Goal: Task Accomplishment & Management: Manage account settings

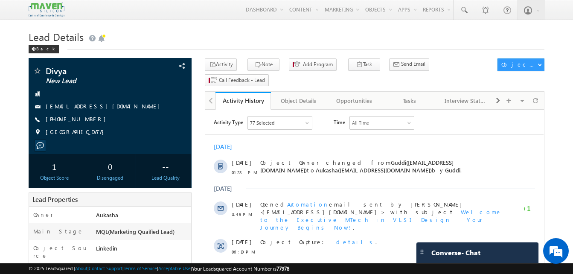
click at [382, 29] on h1 "Lead Details" at bounding box center [287, 36] width 516 height 17
click at [87, 121] on div "[PHONE_NUMBER]" at bounding box center [110, 119] width 155 height 9
copy div "[PHONE_NUMBER]"
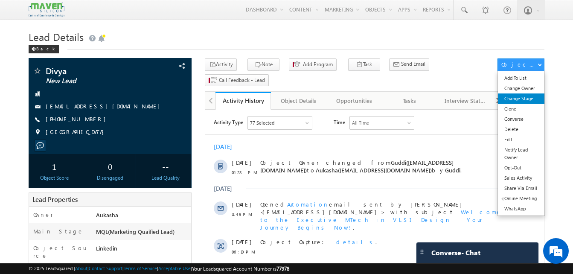
click at [523, 98] on link "Change Stage" at bounding box center [521, 99] width 47 height 10
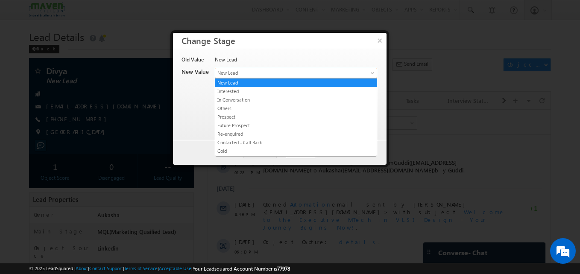
click at [288, 75] on span "New Lead" at bounding box center [281, 73] width 133 height 8
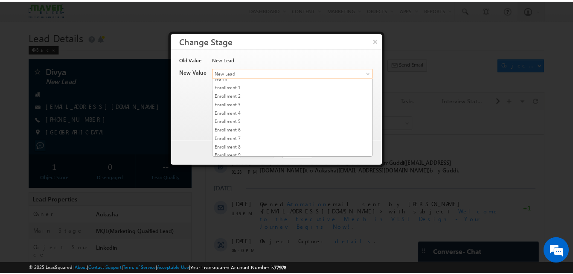
scroll to position [161, 0]
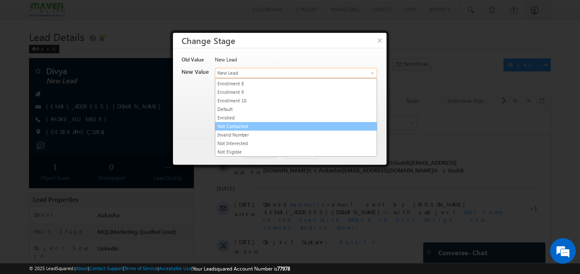
click at [251, 129] on link "Not Contacted" at bounding box center [295, 127] width 161 height 8
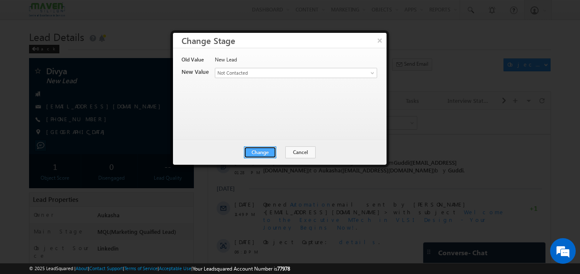
click at [266, 150] on button "Change" at bounding box center [260, 152] width 32 height 12
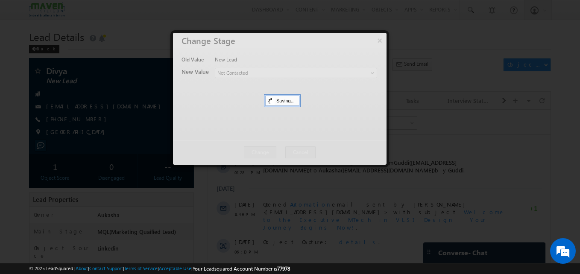
click at [1, 153] on div at bounding box center [290, 137] width 580 height 274
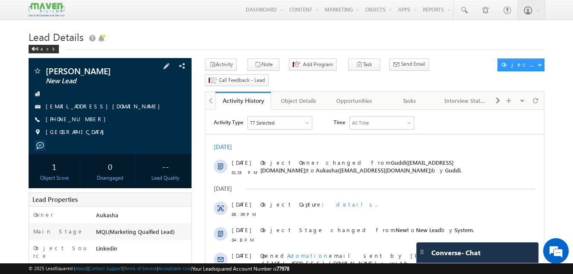
drag, startPoint x: 92, startPoint y: 120, endPoint x: 87, endPoint y: 120, distance: 5.1
click at [87, 120] on div "+91-9905675158" at bounding box center [110, 119] width 155 height 9
copy div "+91-9905675158"
drag, startPoint x: 102, startPoint y: 73, endPoint x: 47, endPoint y: 69, distance: 54.8
click at [47, 69] on span "Gaurav Kumar" at bounding box center [96, 71] width 100 height 9
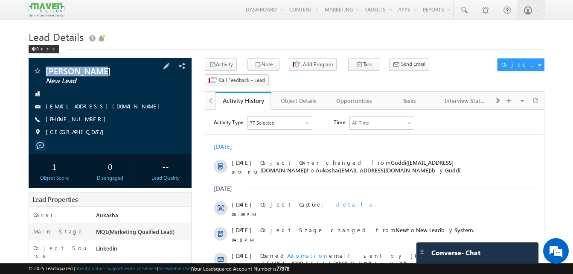
copy span "Gaurav Kumar"
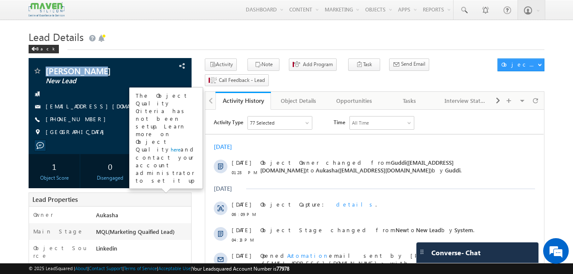
copy span "Gaurav Kumar"
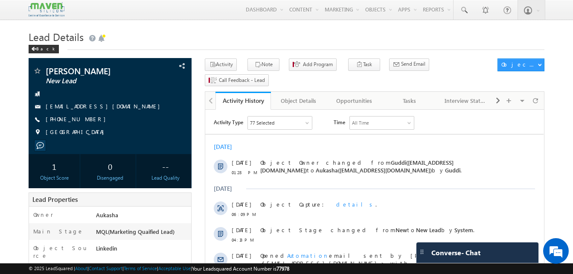
click at [278, 35] on h1 "Lead Details" at bounding box center [287, 36] width 516 height 17
drag, startPoint x: 93, startPoint y: 120, endPoint x: 87, endPoint y: 121, distance: 6.5
click at [87, 121] on div "+91-9905675158" at bounding box center [110, 119] width 155 height 9
copy div "+91-9905675158"
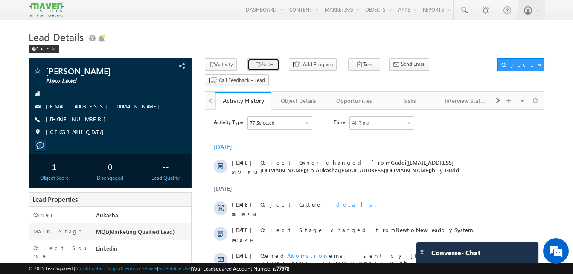
click at [255, 65] on icon "button" at bounding box center [258, 65] width 7 height 8
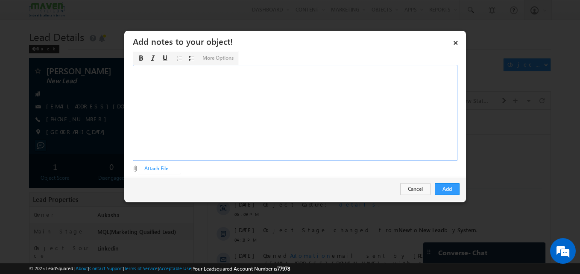
click at [270, 109] on div "Rich Text Editor, Description-inline-editor-div" at bounding box center [295, 113] width 325 height 96
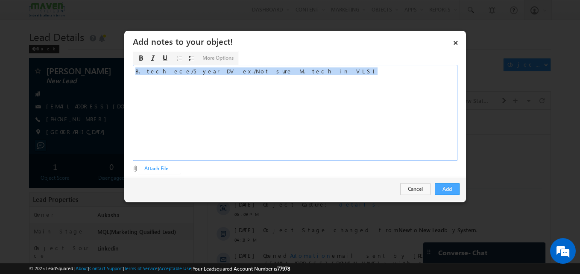
copy div "B. tech ece/5 year DV ex./Not sure M. tech in VLSI"
click at [451, 189] on button "Add" at bounding box center [447, 189] width 25 height 12
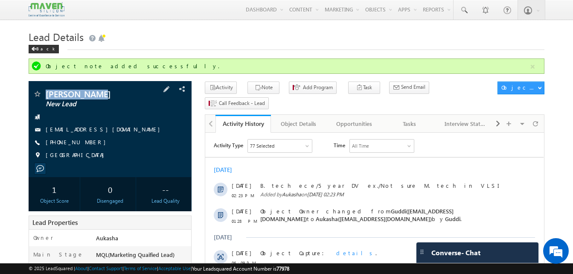
drag, startPoint x: 108, startPoint y: 96, endPoint x: 47, endPoint y: 95, distance: 60.2
click at [47, 95] on span "Gaurav Kumar" at bounding box center [96, 94] width 100 height 9
copy span "Gaurav Kumar"
click at [87, 143] on div "+91-9905675158" at bounding box center [110, 142] width 155 height 9
copy div "+91-9905675158"
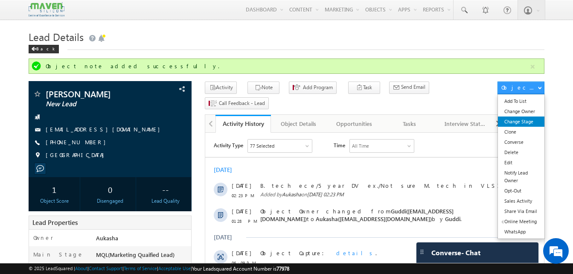
click at [532, 121] on link "Change Stage" at bounding box center [521, 122] width 47 height 10
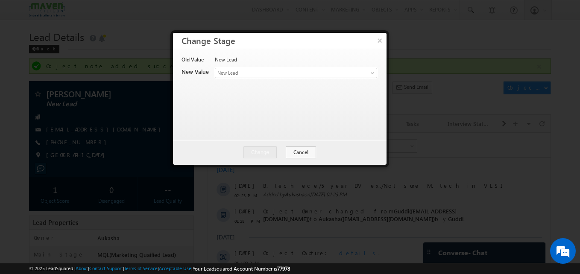
click at [303, 72] on span "New Lead" at bounding box center [281, 73] width 133 height 8
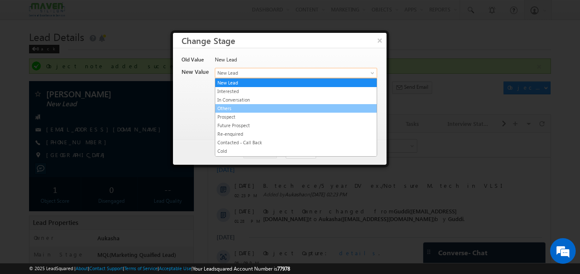
click at [249, 111] on link "Others" at bounding box center [295, 109] width 161 height 8
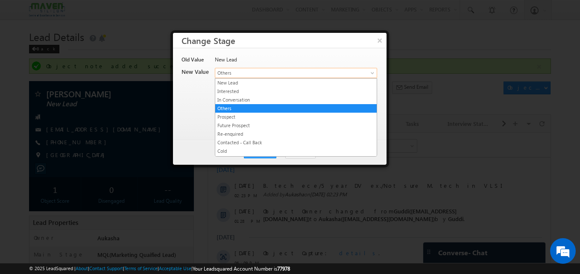
click at [256, 73] on span "Others" at bounding box center [281, 73] width 133 height 8
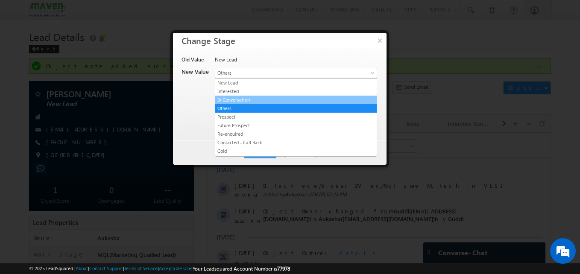
click at [280, 99] on link "In Conversation" at bounding box center [295, 100] width 161 height 8
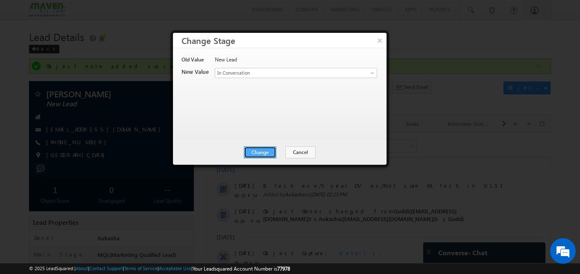
click at [267, 149] on button "Change" at bounding box center [260, 152] width 32 height 12
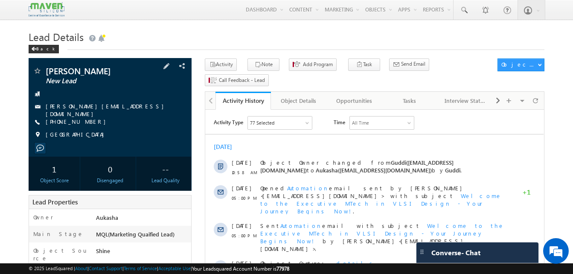
click at [87, 120] on div "+91-8106599203" at bounding box center [110, 122] width 155 height 9
copy div "+91-8106599203"
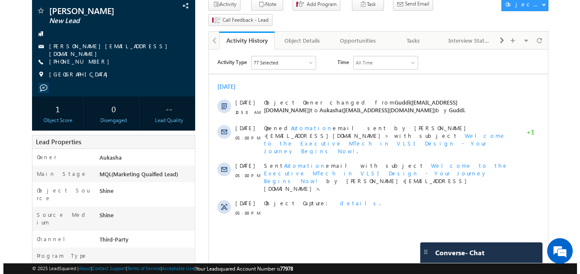
scroll to position [61, 0]
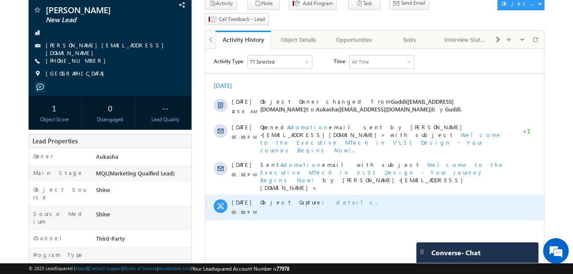
click at [336, 199] on span "details" at bounding box center [355, 202] width 39 height 7
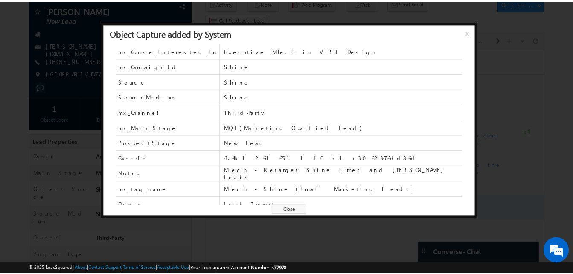
scroll to position [62, 0]
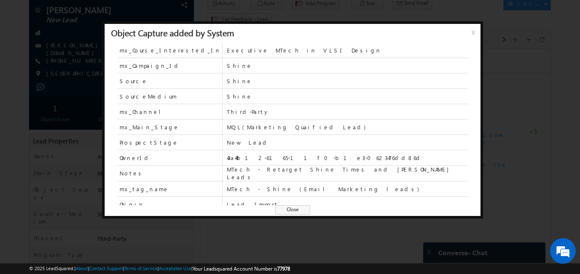
click at [306, 211] on span "Close" at bounding box center [292, 209] width 35 height 9
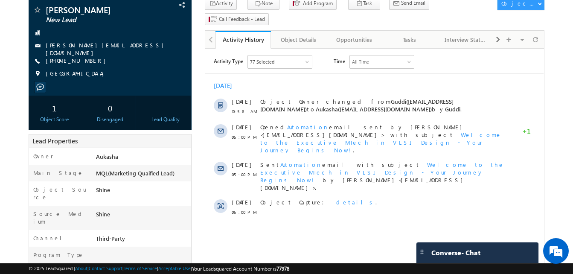
click at [0, 107] on html "Menu Aukasha lsq5@ maven -sili con.c om" at bounding box center [286, 272] width 573 height 667
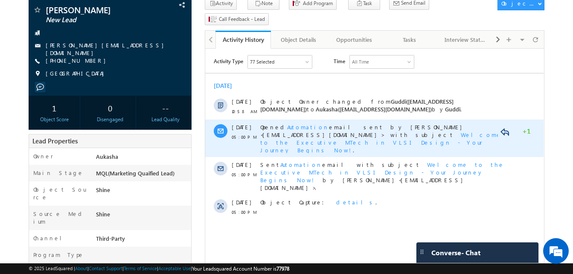
scroll to position [0, 0]
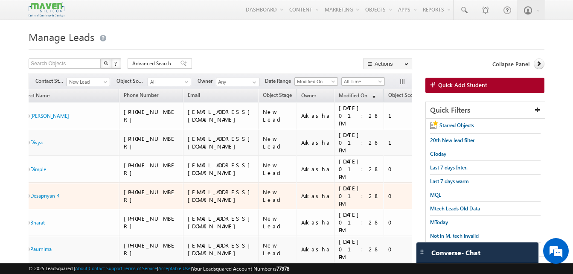
scroll to position [0, 21]
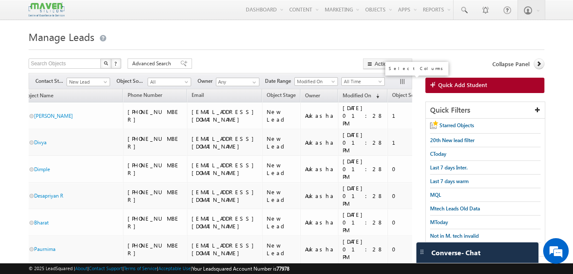
click at [404, 79] on button "button" at bounding box center [403, 82] width 9 height 9
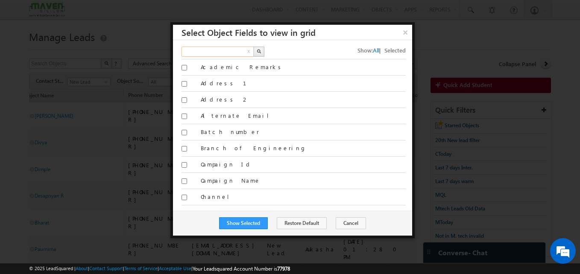
click at [203, 53] on input "text" at bounding box center [217, 52] width 73 height 10
type input "object"
click at [258, 52] on img "button" at bounding box center [259, 51] width 4 height 4
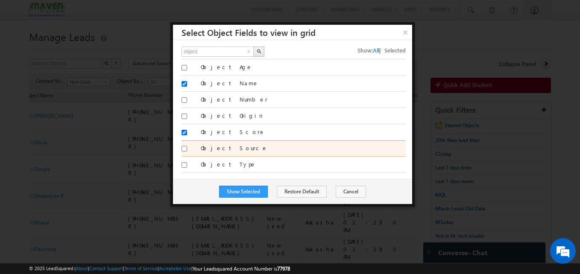
click at [184, 149] on input "Object Source" at bounding box center [184, 149] width 6 height 6
checkbox input "true"
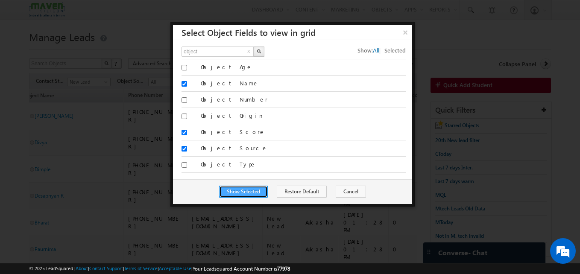
click at [263, 196] on button "Show Selected" at bounding box center [243, 192] width 49 height 12
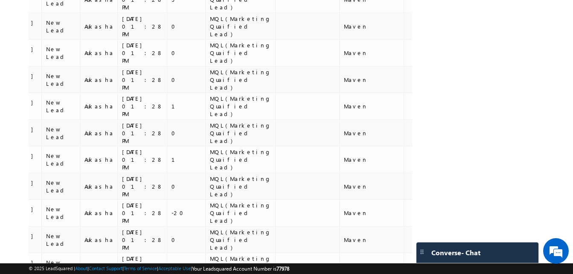
scroll to position [3817, 0]
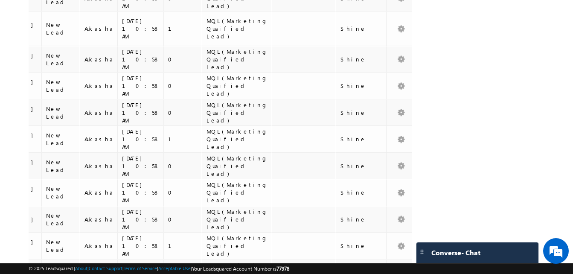
scroll to position [3831, 0]
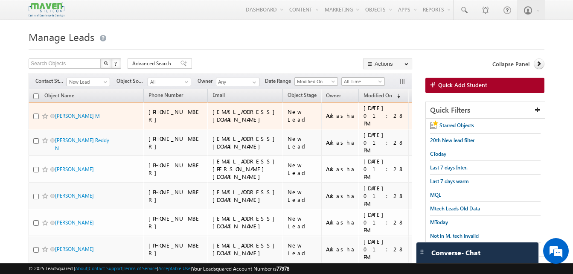
scroll to position [0, 242]
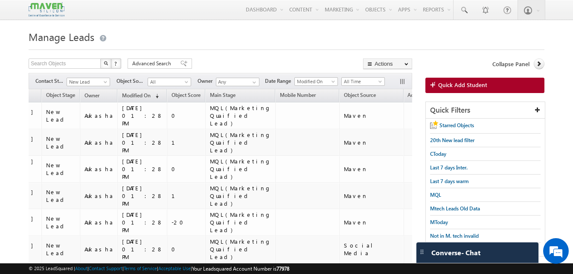
click at [288, 37] on h1 "Manage Leads" at bounding box center [287, 36] width 516 height 17
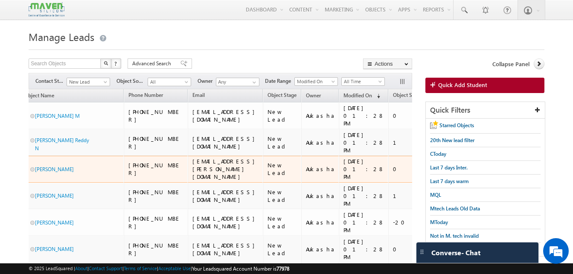
scroll to position [0, 0]
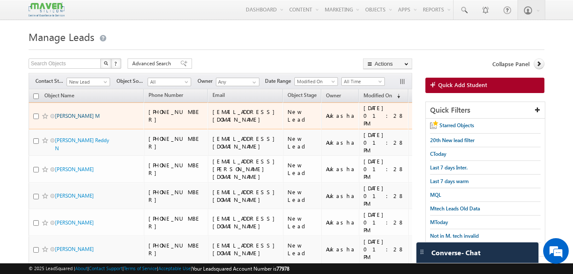
click at [70, 113] on link "Lavanya M" at bounding box center [77, 116] width 45 height 6
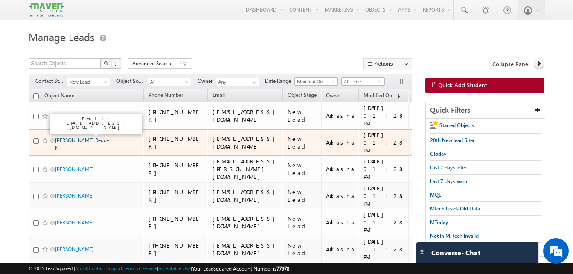
click at [71, 137] on link "Vishnu Vardhan Reddy N" at bounding box center [82, 144] width 54 height 15
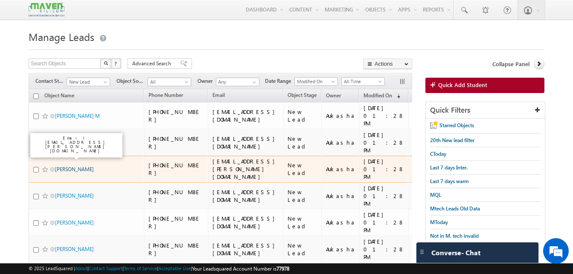
click at [73, 166] on link "[PERSON_NAME]" at bounding box center [74, 169] width 39 height 6
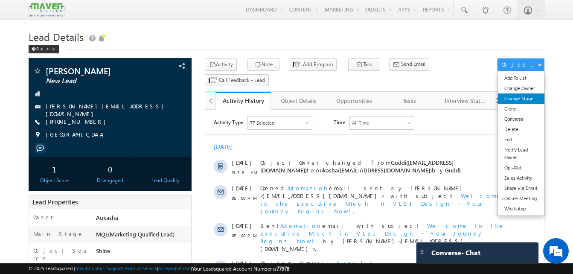
click at [526, 104] on link "Change Stage" at bounding box center [521, 99] width 47 height 10
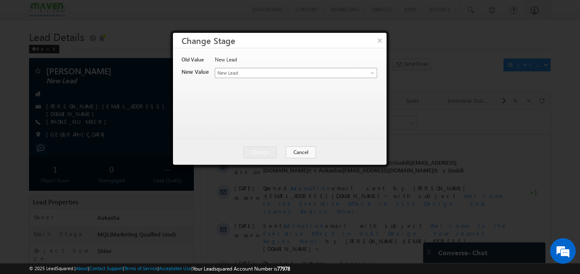
click at [347, 73] on span "New Lead" at bounding box center [281, 73] width 133 height 8
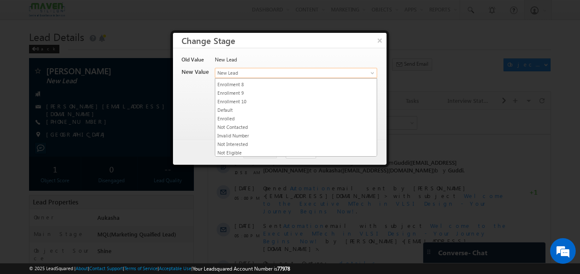
scroll to position [161, 0]
click at [300, 127] on link "Not Contacted" at bounding box center [295, 127] width 161 height 8
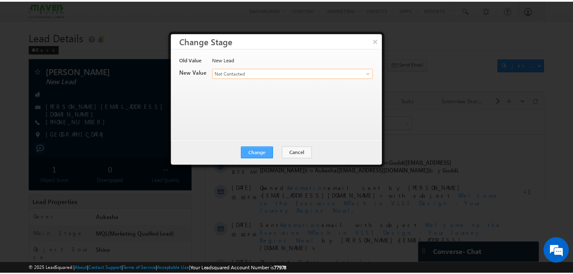
scroll to position [0, 0]
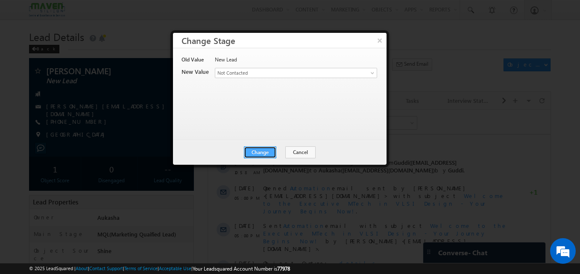
click at [260, 150] on button "Change" at bounding box center [260, 152] width 32 height 12
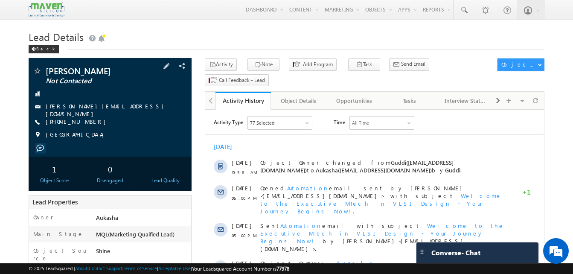
drag, startPoint x: 95, startPoint y: 120, endPoint x: 87, endPoint y: 120, distance: 7.7
click at [87, 120] on div "[PHONE_NUMBER]" at bounding box center [110, 122] width 155 height 9
copy div "[PHONE_NUMBER]"
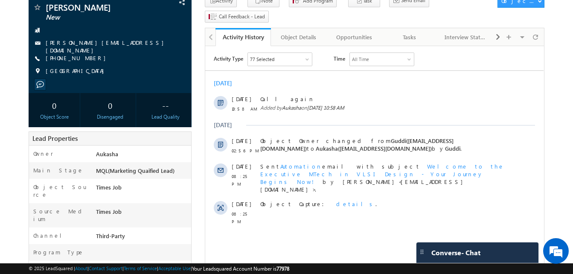
scroll to position [63, 0]
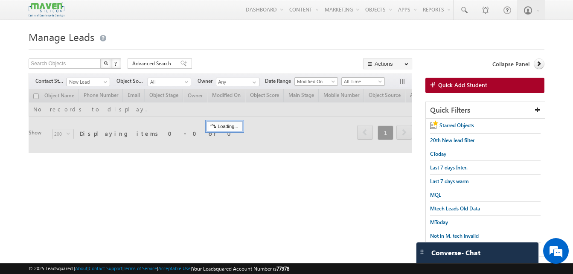
scroll to position [9, 0]
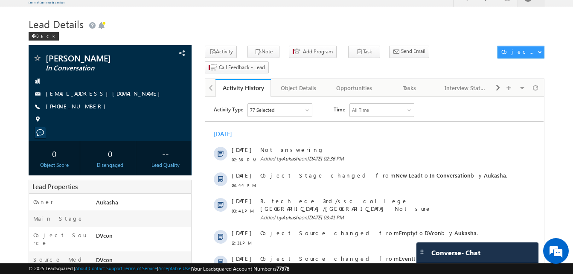
click at [262, 32] on div "Back" at bounding box center [287, 35] width 516 height 6
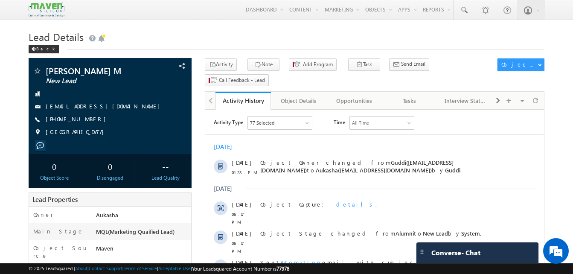
click at [263, 32] on h1 "Lead Details" at bounding box center [287, 36] width 516 height 17
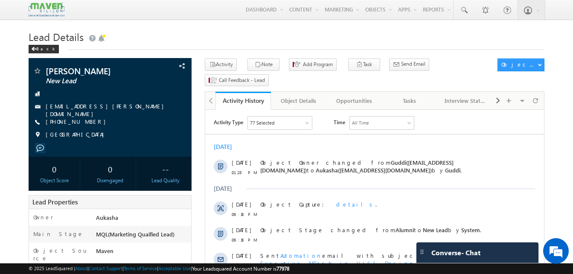
click at [269, 36] on h1 "Lead Details" at bounding box center [287, 36] width 516 height 17
